Goal: Task Accomplishment & Management: Complete application form

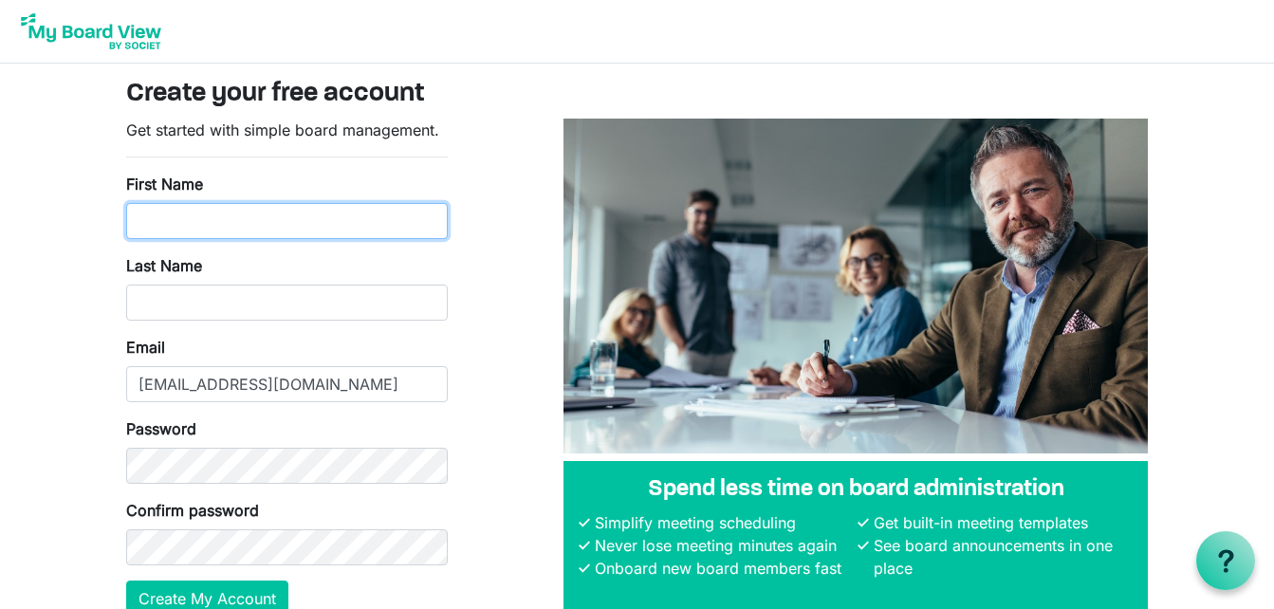
click at [194, 229] on input "First Name" at bounding box center [287, 221] width 322 height 36
type input "Mulenga"
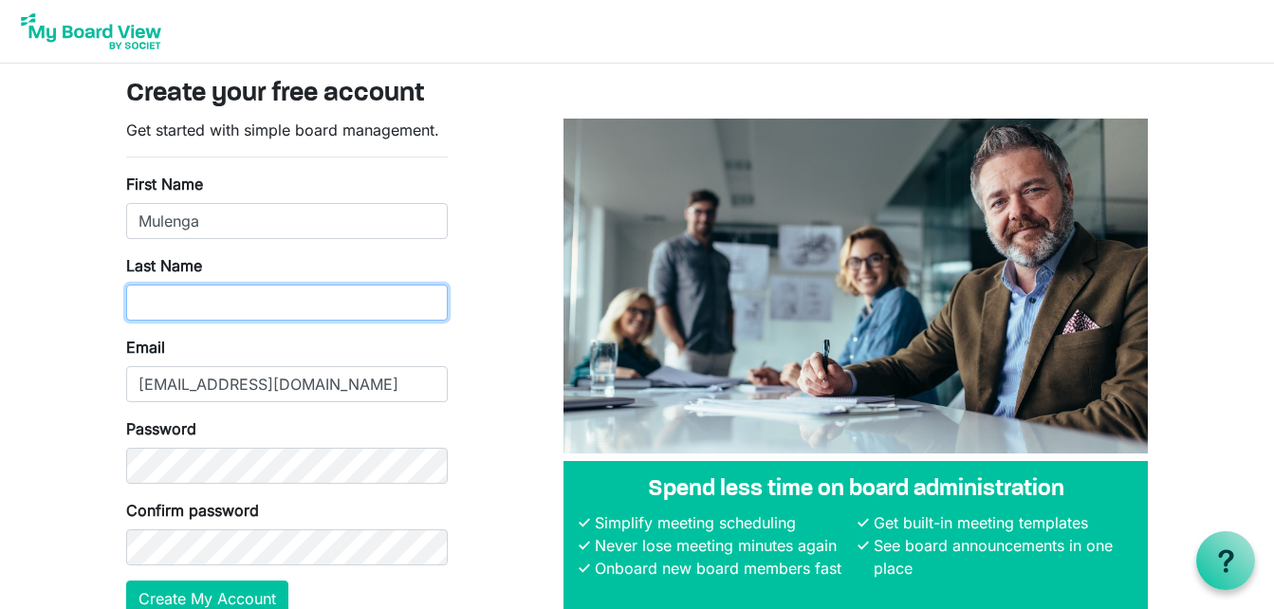
type input "Kasasha"
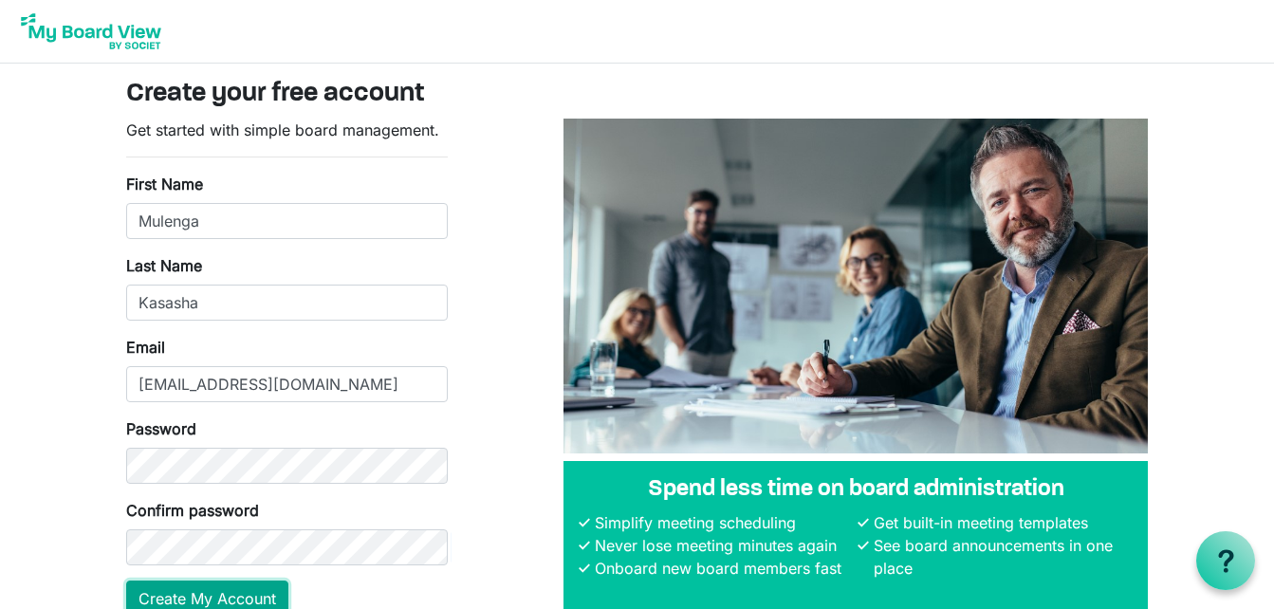
click at [238, 598] on button "Create My Account" at bounding box center [207, 599] width 162 height 36
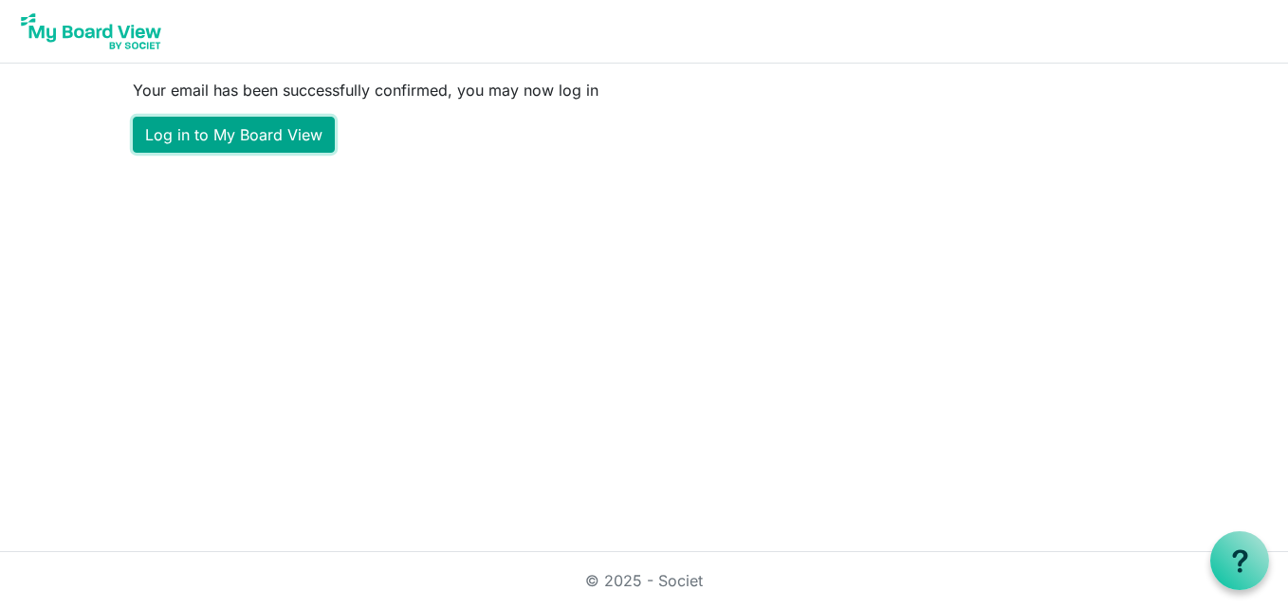
click at [251, 133] on link "Log in to My Board View" at bounding box center [234, 135] width 202 height 36
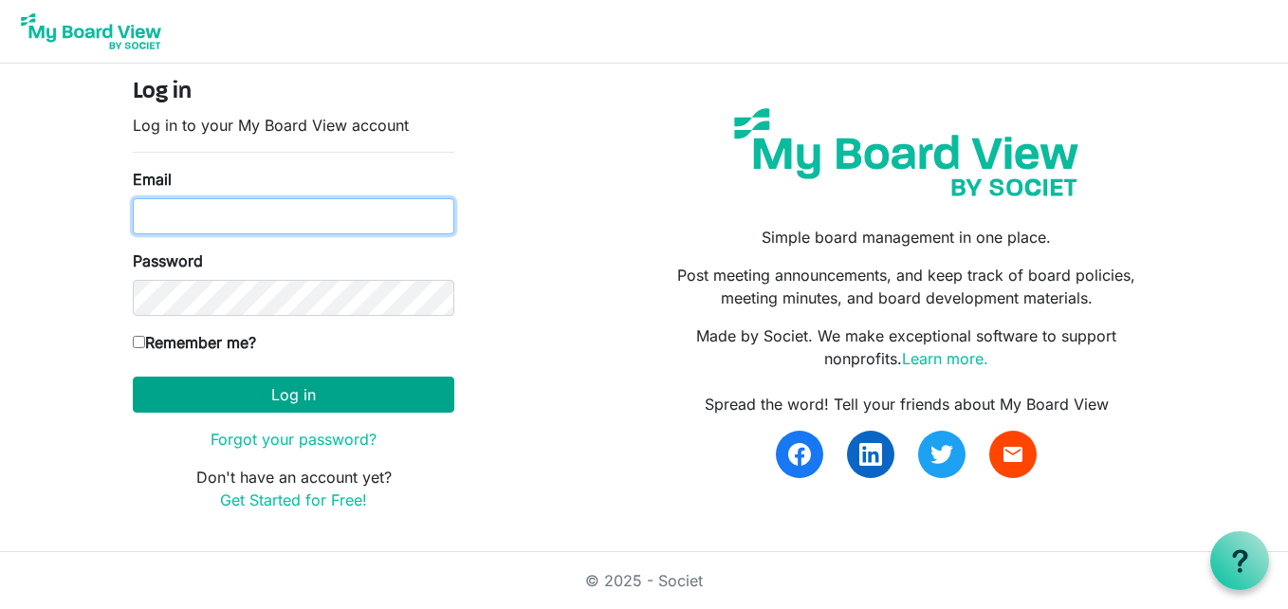
type input "[EMAIL_ADDRESS][DOMAIN_NAME]"
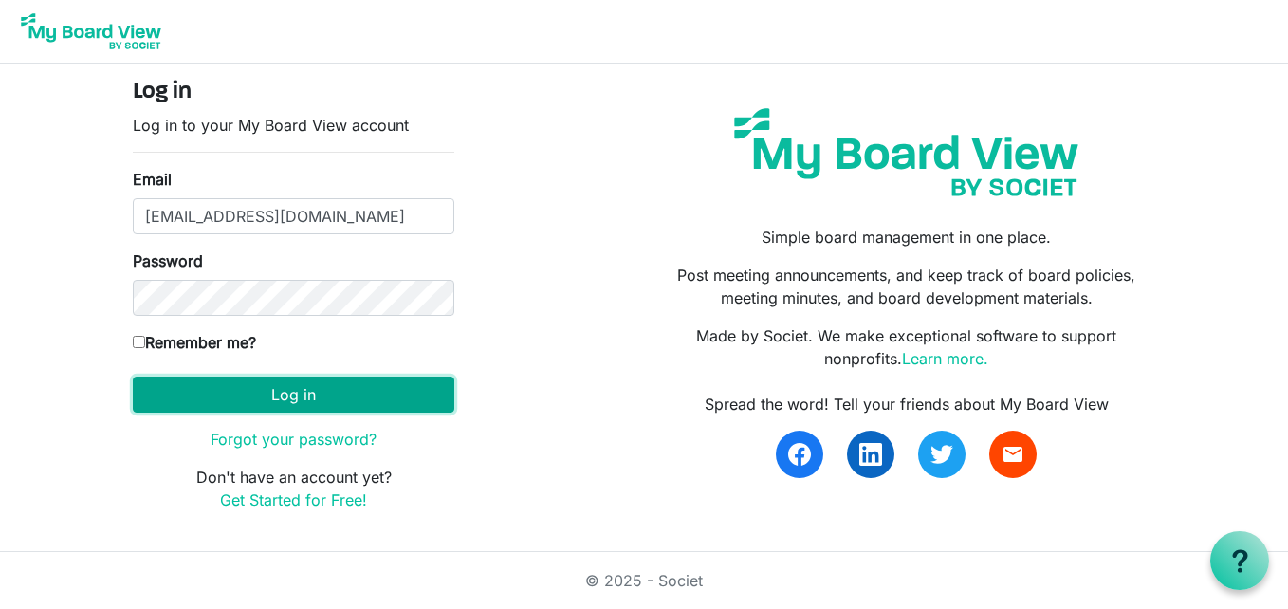
click at [227, 394] on button "Log in" at bounding box center [294, 395] width 322 height 36
